Goal: Browse casually: Explore the website without a specific task or goal

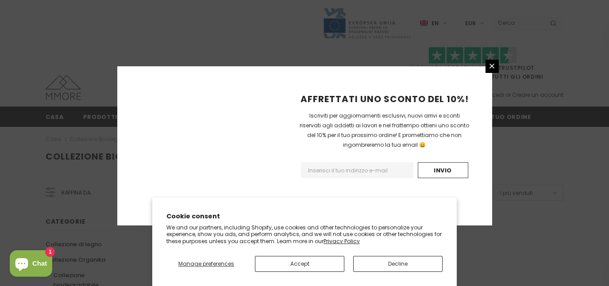
scroll to position [620, 0]
